Goal: Find specific page/section: Find specific page/section

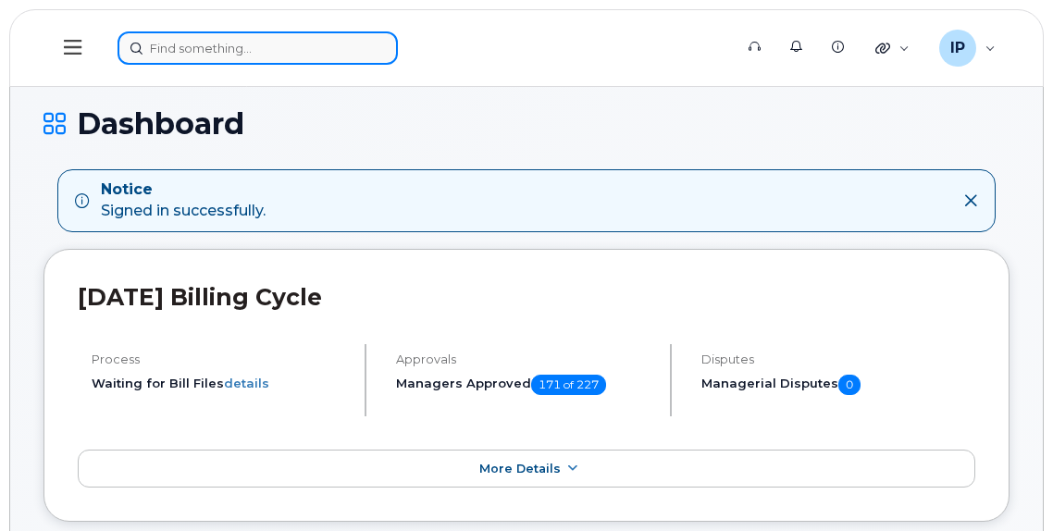
click at [176, 48] on input at bounding box center [258, 47] width 280 height 33
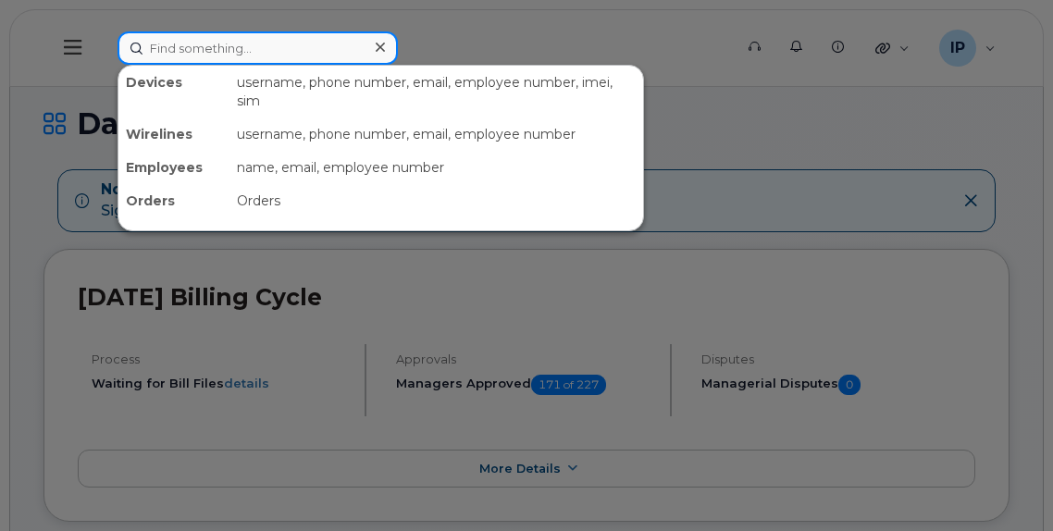
paste input "[PHONE_NUMBER]"
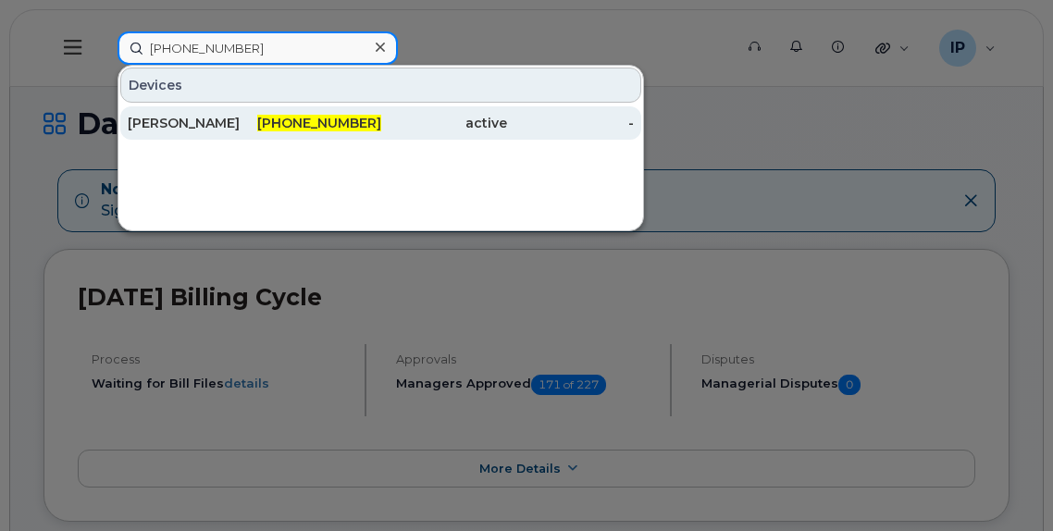
type input "[PHONE_NUMBER]"
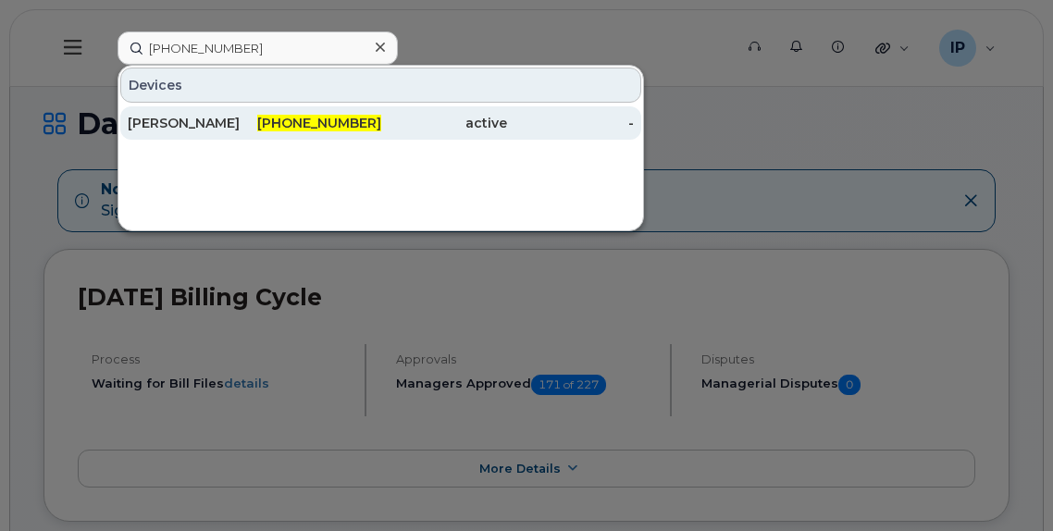
click at [351, 126] on span "[PHONE_NUMBER]" at bounding box center [319, 123] width 124 height 17
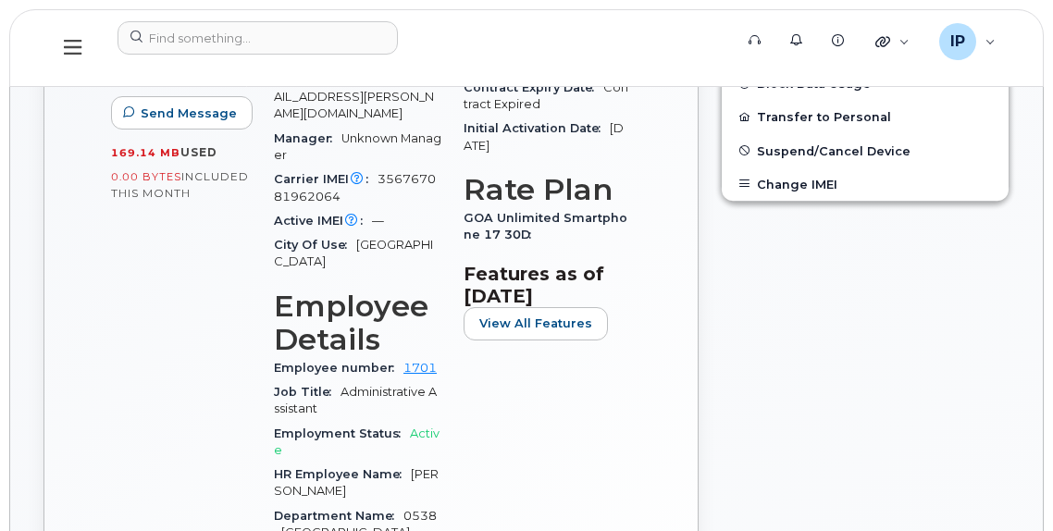
scroll to position [724, 0]
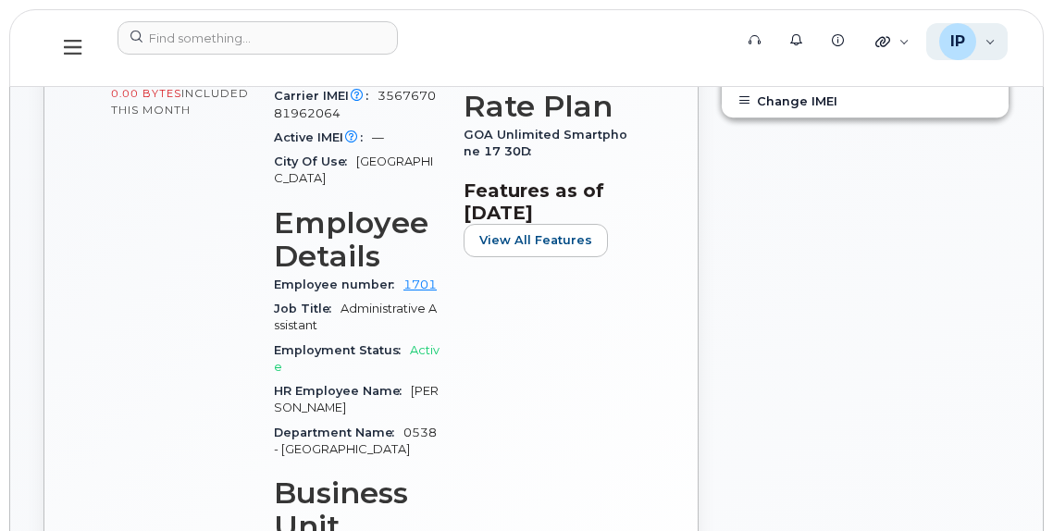
click at [974, 34] on div "IP" at bounding box center [957, 41] width 37 height 37
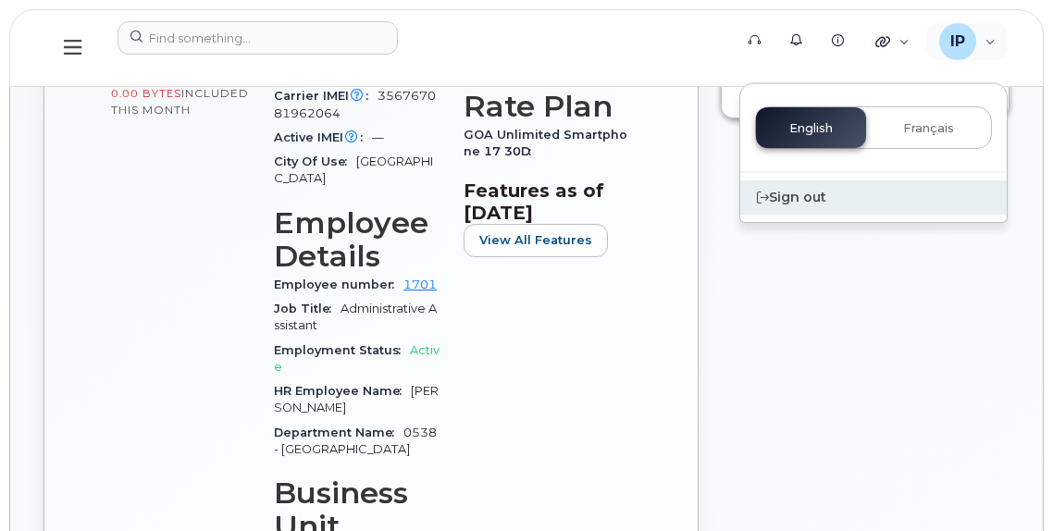
click at [827, 190] on div "Sign out" at bounding box center [873, 197] width 267 height 34
